Goal: Check status: Check status

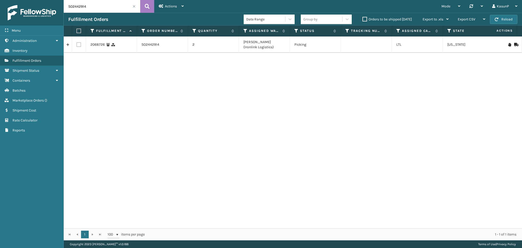
click at [150, 8] on button at bounding box center [147, 6] width 14 height 13
drag, startPoint x: 368, startPoint y: 44, endPoint x: 345, endPoint y: 46, distance: 23.2
click at [345, 46] on td "034-1315835" at bounding box center [366, 44] width 51 height 16
copy td "034-1315835"
click at [75, 7] on input "SO2442914" at bounding box center [102, 6] width 76 height 13
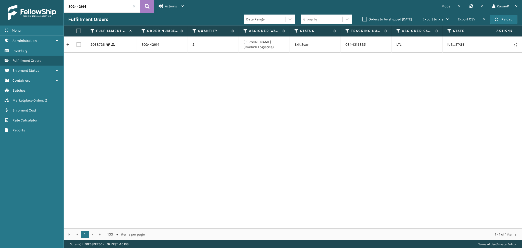
click at [75, 7] on input "SO2442914" at bounding box center [102, 6] width 76 height 13
drag, startPoint x: 368, startPoint y: 44, endPoint x: 346, endPoint y: 44, distance: 21.7
click at [346, 44] on td "034-1315835" at bounding box center [366, 44] width 51 height 16
copy td "034-1315835"
click at [379, 87] on div "2068726 SO2442914 2 [PERSON_NAME] (Ironlink Logistics) Exit Scan 034-1315835 [G…" at bounding box center [293, 132] width 458 height 192
